Goal: Information Seeking & Learning: Check status

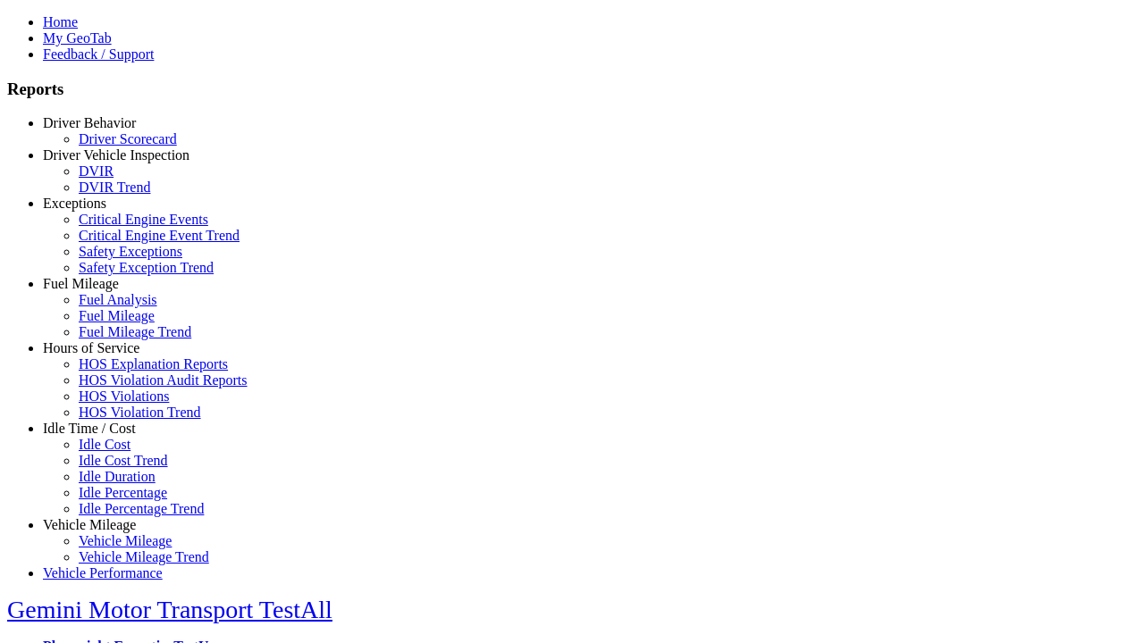
click at [103, 356] on link "Hours of Service" at bounding box center [91, 348] width 97 height 15
click at [116, 404] on link "HOS Violations" at bounding box center [124, 396] width 90 height 15
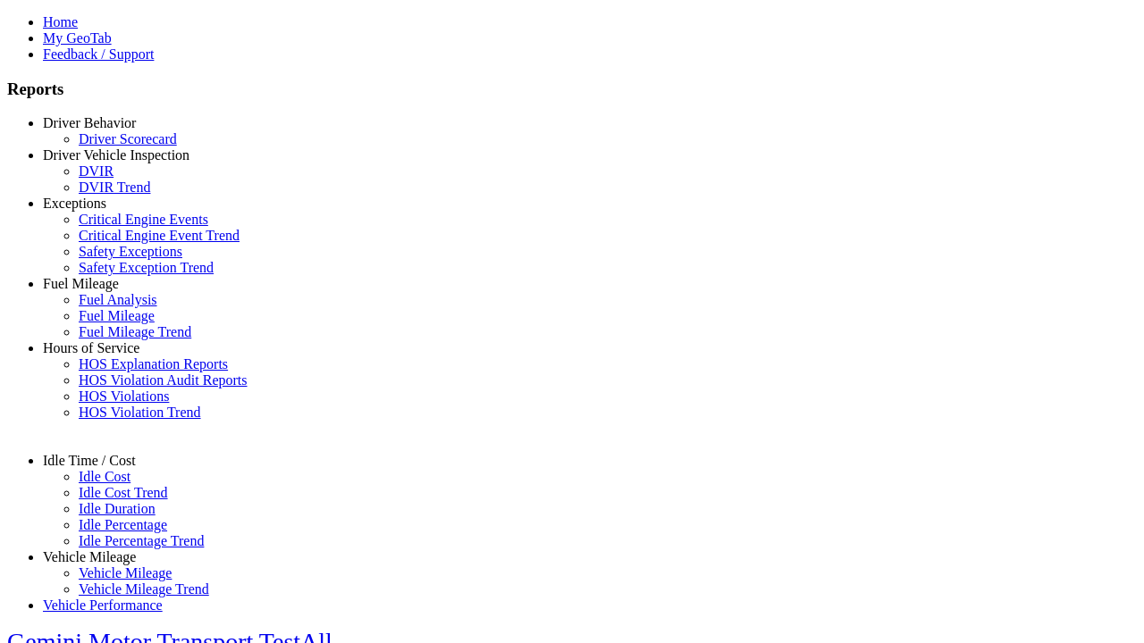
select select "**********"
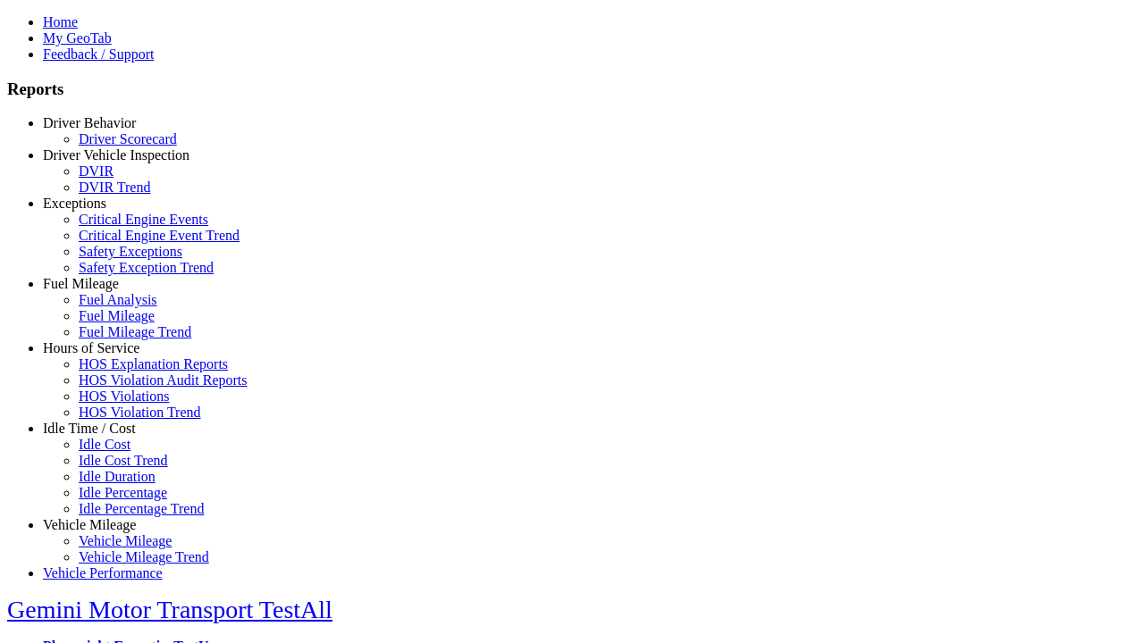
type input "**********"
